Goal: Task Accomplishment & Management: Manage account settings

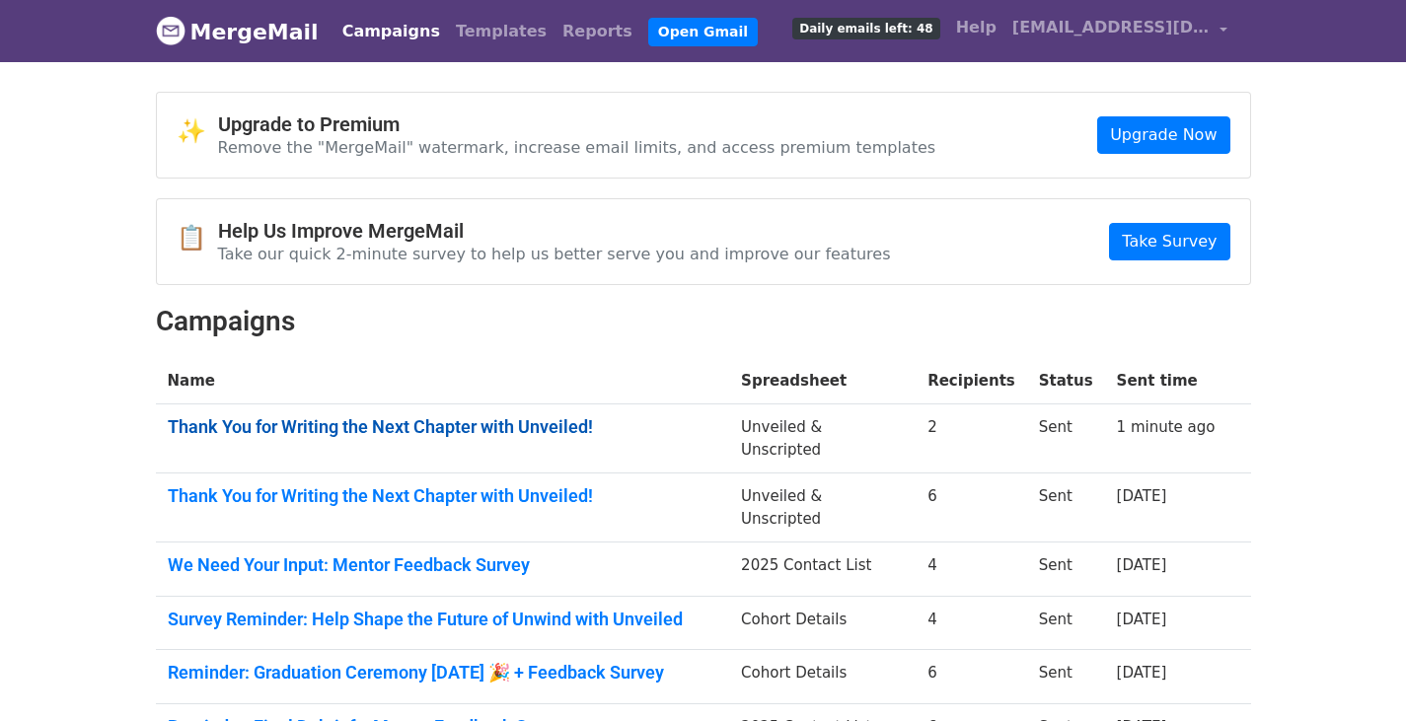
click at [473, 428] on link "Thank You for Writing the Next Chapter with Unveiled!" at bounding box center [443, 427] width 550 height 22
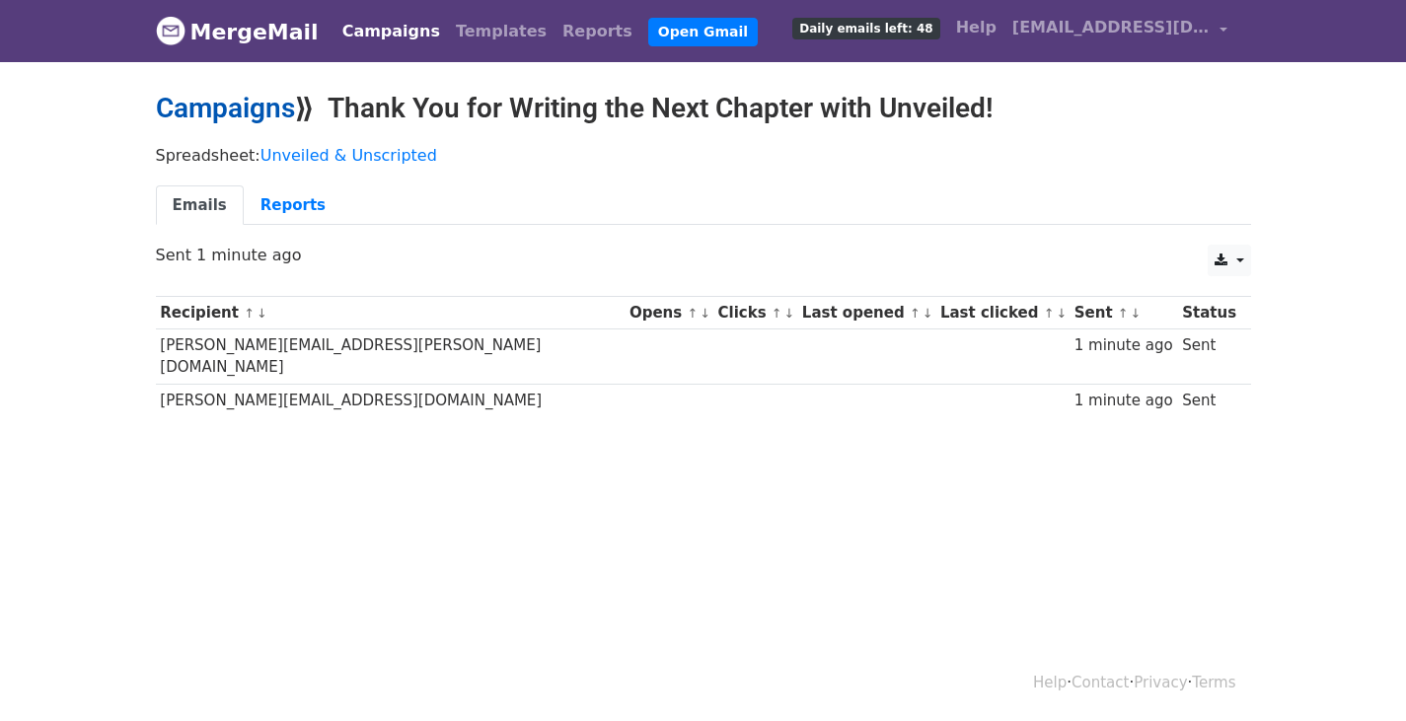
click at [250, 113] on link "Campaigns" at bounding box center [225, 108] width 139 height 33
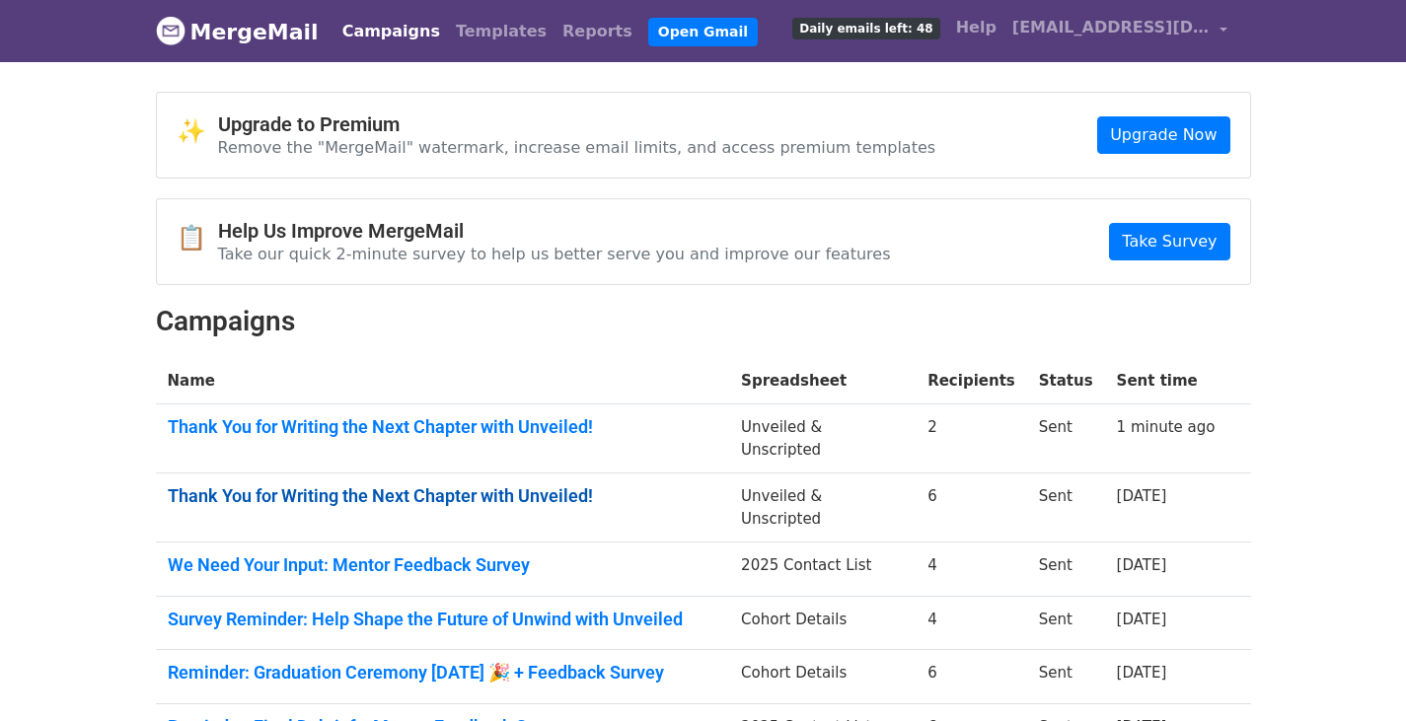
click at [282, 485] on link "Thank You for Writing the Next Chapter with Unveiled!" at bounding box center [443, 496] width 550 height 22
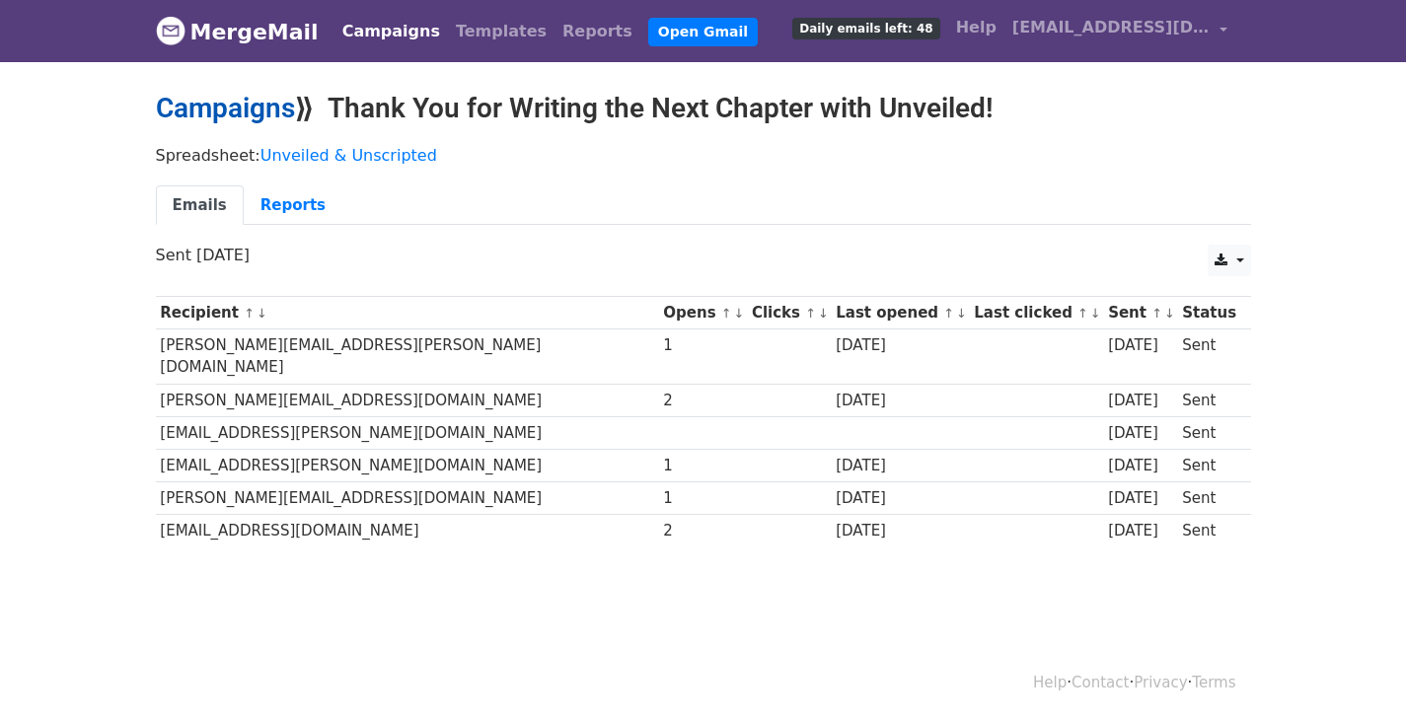
click at [243, 117] on link "Campaigns" at bounding box center [225, 108] width 139 height 33
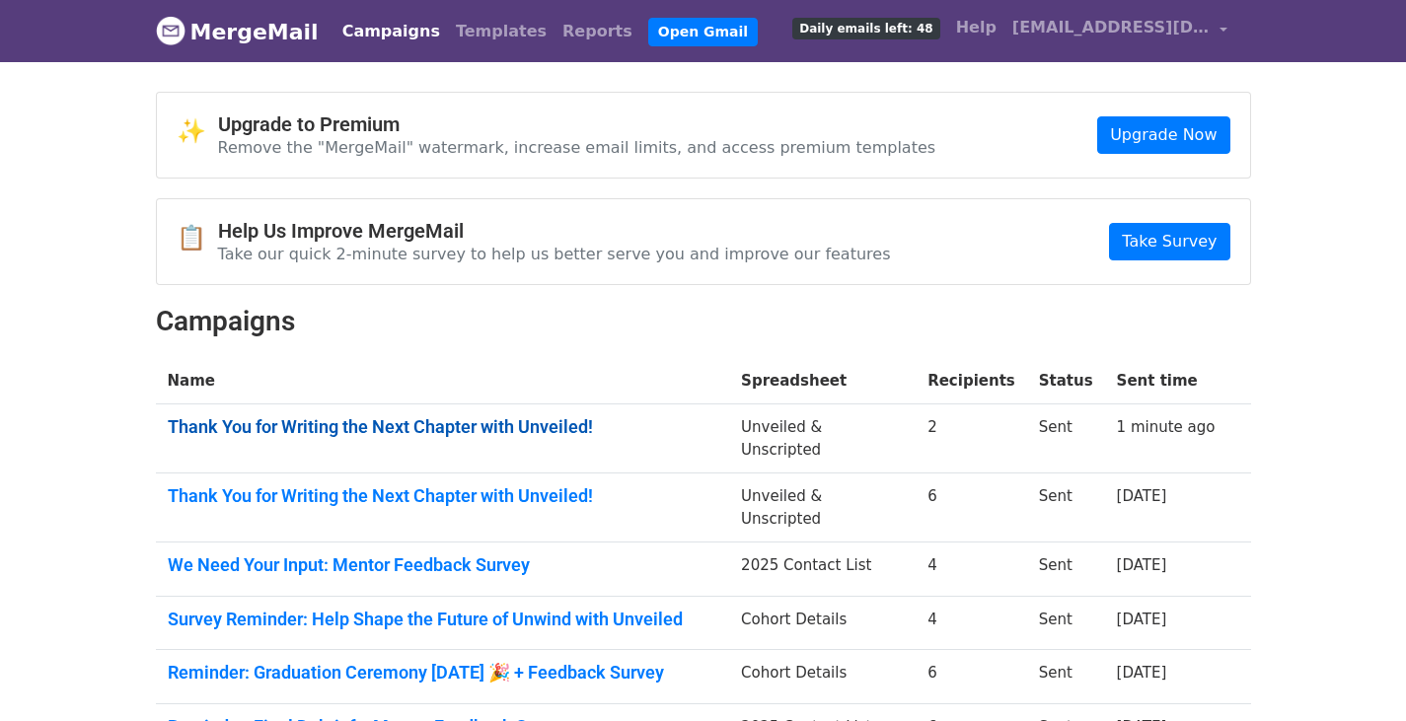
click at [415, 429] on link "Thank You for Writing the Next Chapter with Unveiled!" at bounding box center [443, 427] width 550 height 22
